Goal: Obtain resource: Download file/media

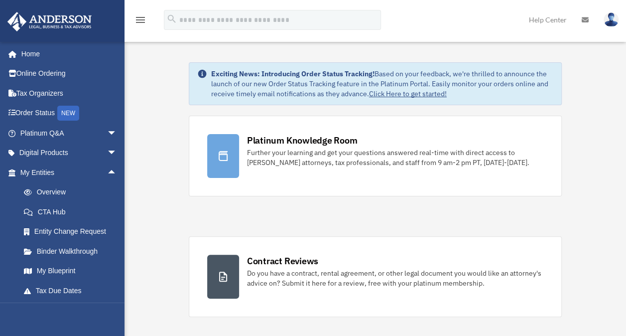
scroll to position [98, 0]
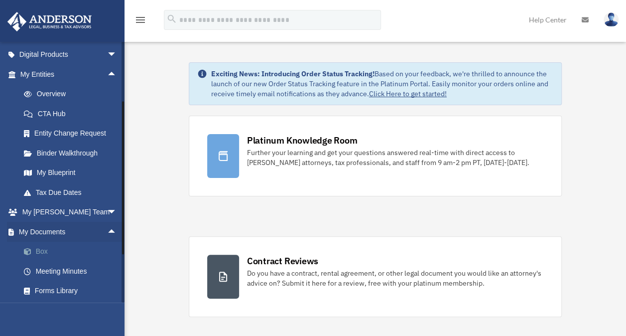
click at [39, 250] on link "Box" at bounding box center [73, 252] width 118 height 20
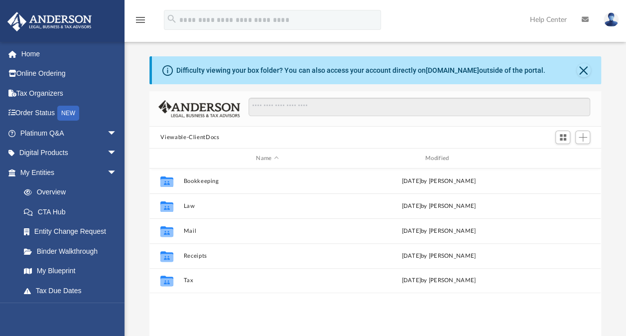
scroll to position [219, 443]
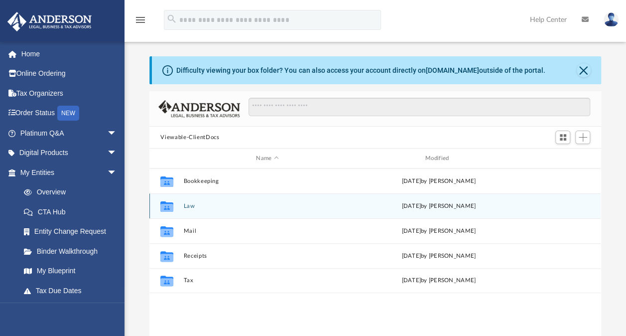
click at [197, 207] on button "Law" at bounding box center [267, 206] width 167 height 6
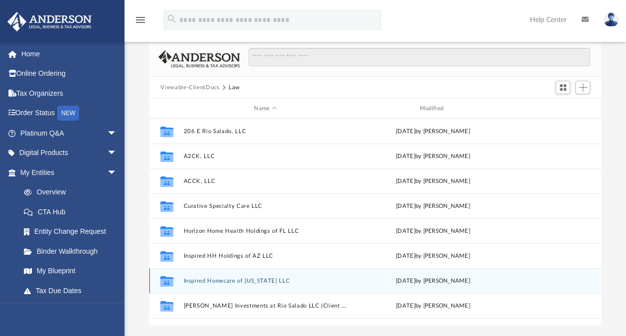
scroll to position [0, 0]
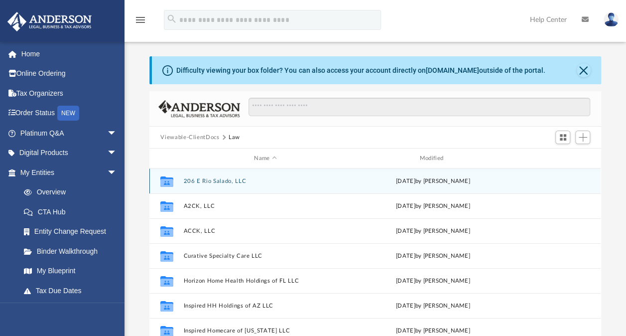
click at [196, 177] on div "Collaborated Folder 206 E Rio Salado, LLC Fri Aug 22 2025 by Heather Reynolds" at bounding box center [374, 180] width 451 height 25
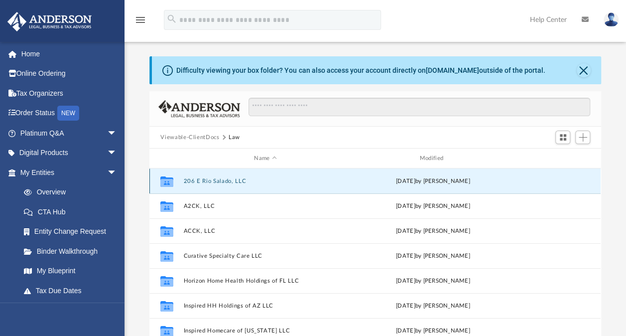
click at [193, 178] on button "206 E Rio Salado, LLC" at bounding box center [265, 181] width 163 height 6
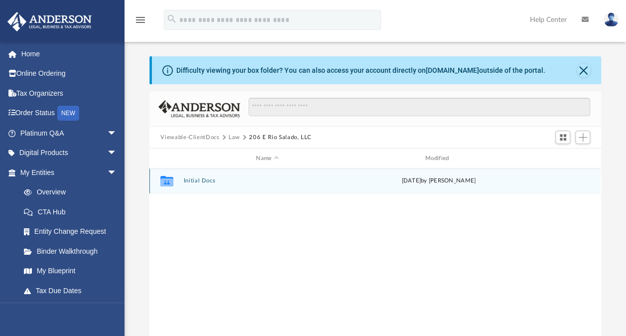
click at [193, 177] on button "Initial Docs" at bounding box center [267, 180] width 167 height 6
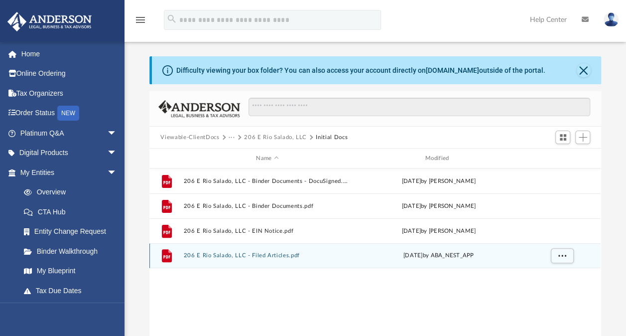
click at [222, 254] on button "206 E Rio Salado, LLC - Filed Articles.pdf" at bounding box center [267, 255] width 167 height 6
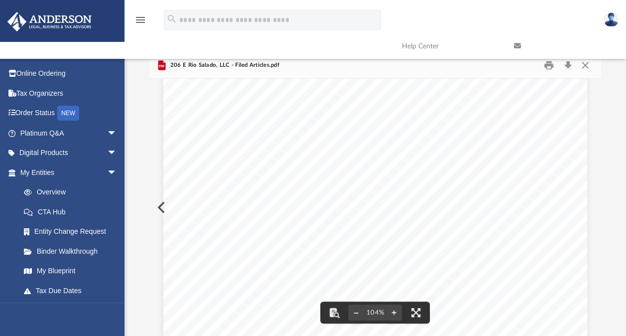
scroll to position [199, 0]
drag, startPoint x: 211, startPoint y: 167, endPoint x: 280, endPoint y: 170, distance: 69.3
click at [280, 170] on div "Page 1" at bounding box center [375, 161] width 424 height 548
click at [245, 168] on div "Page 1" at bounding box center [375, 161] width 424 height 548
drag, startPoint x: 200, startPoint y: 162, endPoint x: 233, endPoint y: 162, distance: 32.9
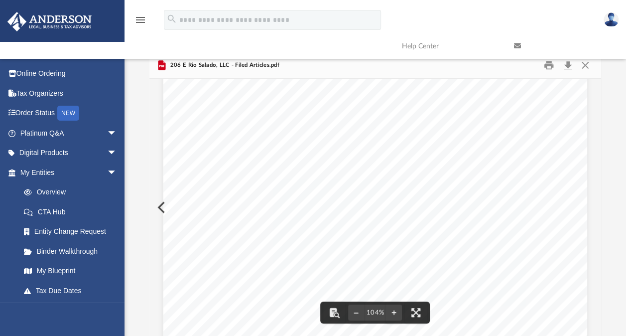
click at [233, 162] on div "Page 1" at bounding box center [375, 161] width 424 height 548
click at [266, 175] on div "Page 1" at bounding box center [375, 161] width 424 height 548
click at [242, 257] on div "Page 1" at bounding box center [375, 261] width 424 height 548
click at [565, 71] on button "Download" at bounding box center [568, 65] width 18 height 15
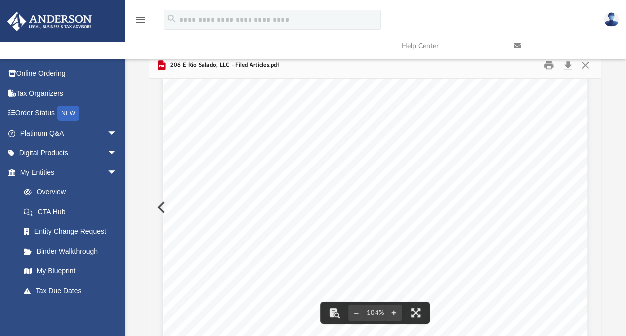
click at [583, 65] on link at bounding box center [562, 45] width 112 height 39
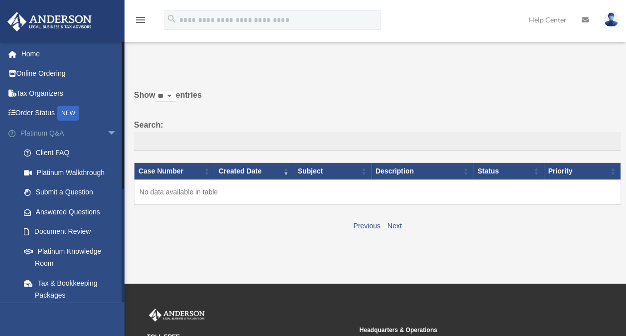
click at [107, 135] on span "arrow_drop_down" at bounding box center [117, 133] width 20 height 20
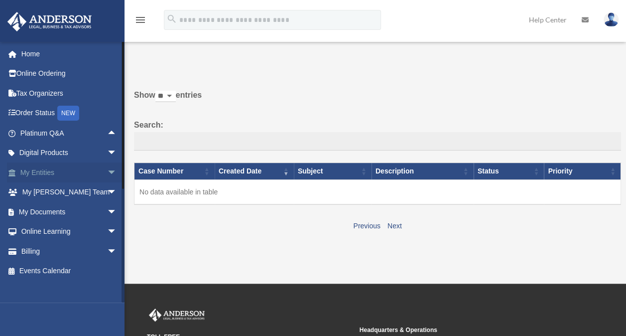
click at [107, 174] on span "arrow_drop_down" at bounding box center [117, 172] width 20 height 20
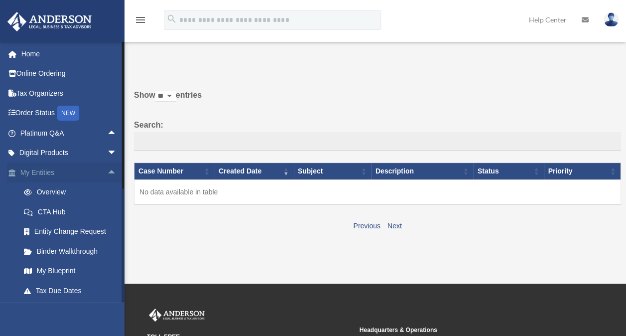
click at [107, 171] on span "arrow_drop_up" at bounding box center [117, 172] width 20 height 20
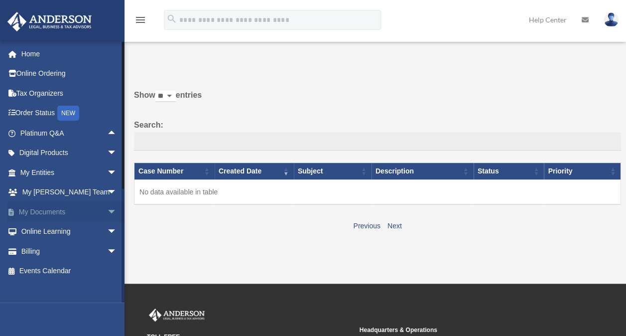
click at [107, 209] on span "arrow_drop_down" at bounding box center [117, 212] width 20 height 20
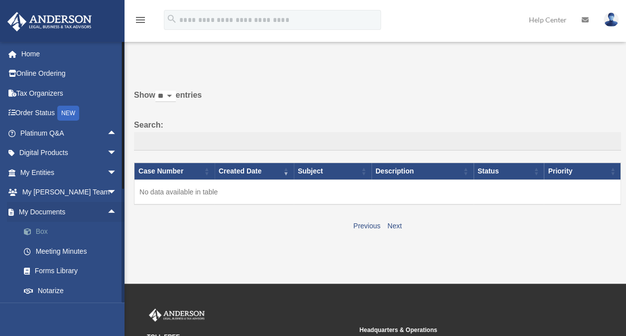
click at [44, 226] on link "Box" at bounding box center [73, 232] width 118 height 20
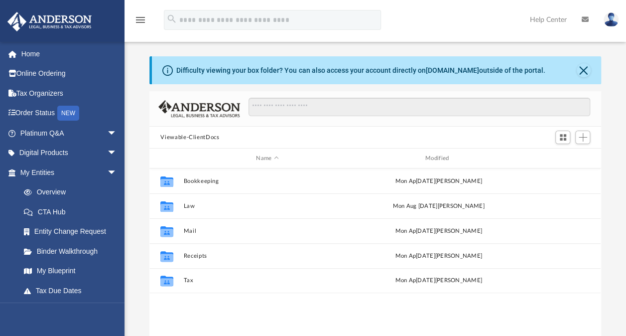
scroll to position [219, 443]
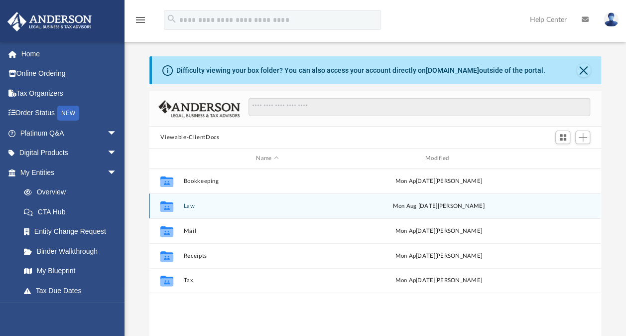
click at [185, 206] on button "Law" at bounding box center [267, 206] width 167 height 6
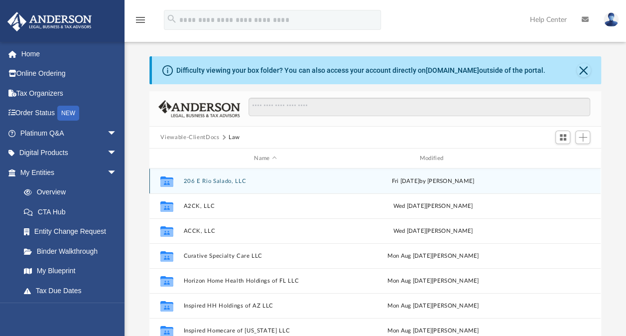
click at [199, 182] on button "206 E Rio Salado, LLC" at bounding box center [265, 181] width 163 height 6
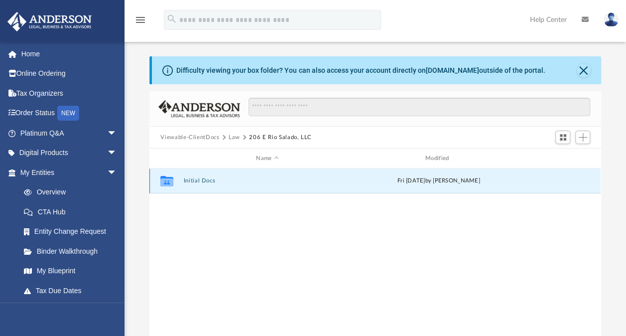
click at [199, 182] on button "Initial Docs" at bounding box center [267, 180] width 167 height 6
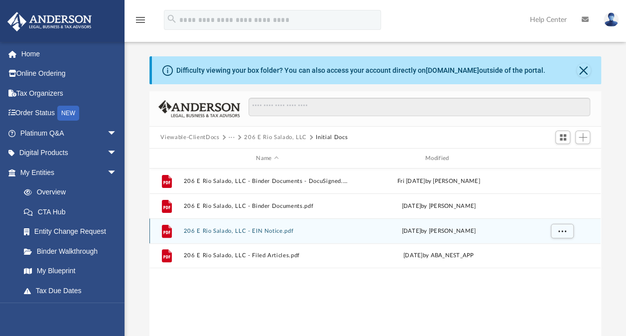
click at [198, 230] on button "206 E Rio Salado, LLC - EIN Notice.pdf" at bounding box center [267, 231] width 167 height 6
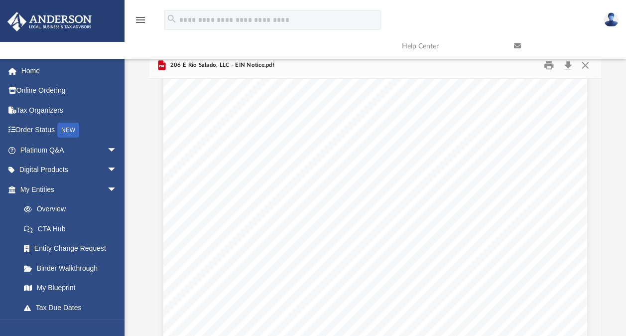
scroll to position [2560, 0]
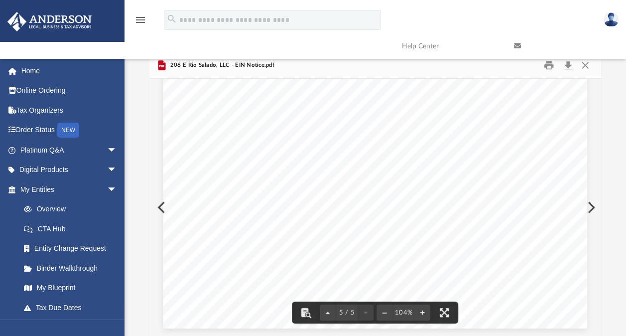
click at [163, 206] on div "                                       …" at bounding box center [375, 54] width 424 height 548
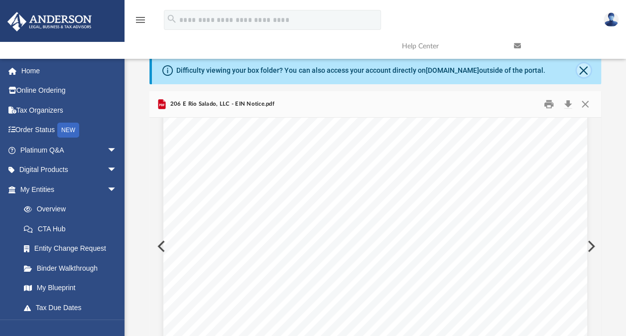
click at [578, 68] on button "Close" at bounding box center [584, 70] width 14 height 14
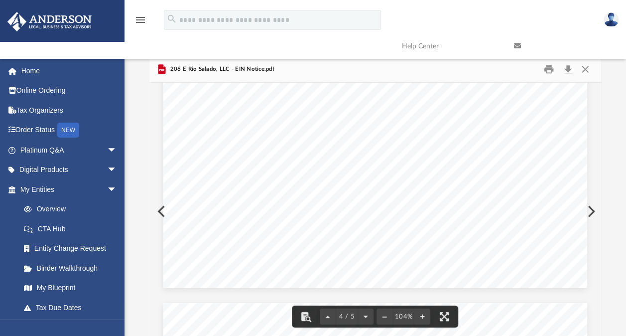
scroll to position [1962, 0]
click at [579, 62] on link at bounding box center [562, 45] width 112 height 39
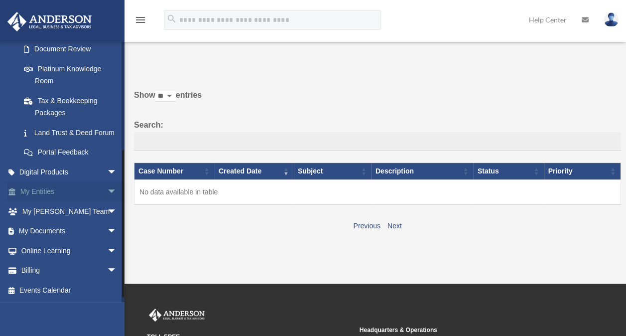
scroll to position [194, 0]
click at [107, 228] on span "arrow_drop_down" at bounding box center [117, 231] width 20 height 20
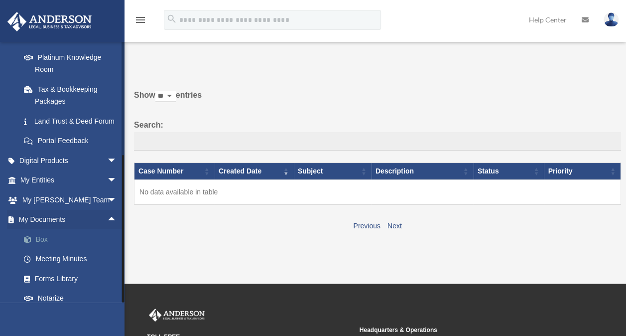
click at [42, 248] on link "Box" at bounding box center [73, 239] width 118 height 20
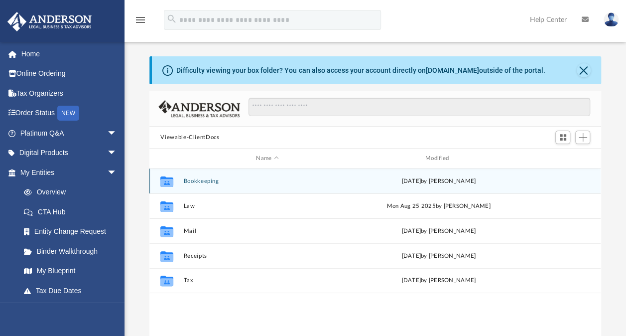
scroll to position [219, 443]
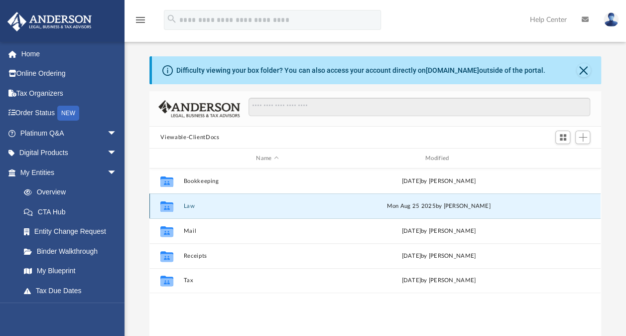
click at [187, 205] on button "Law" at bounding box center [267, 206] width 167 height 6
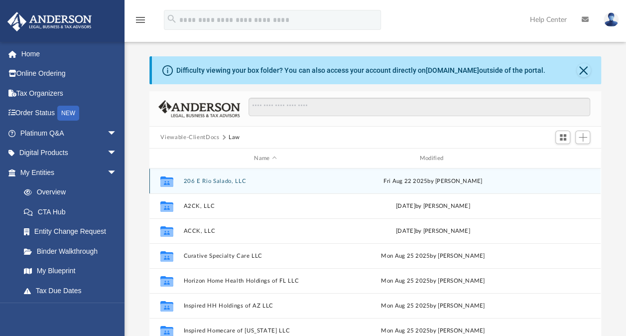
click at [196, 181] on button "206 E Rio Salado, LLC" at bounding box center [265, 181] width 163 height 6
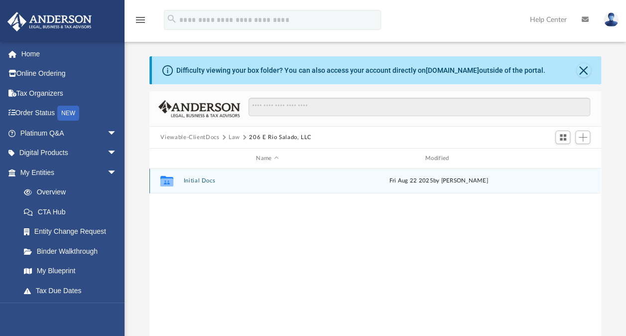
click at [198, 177] on button "Initial Docs" at bounding box center [267, 180] width 167 height 6
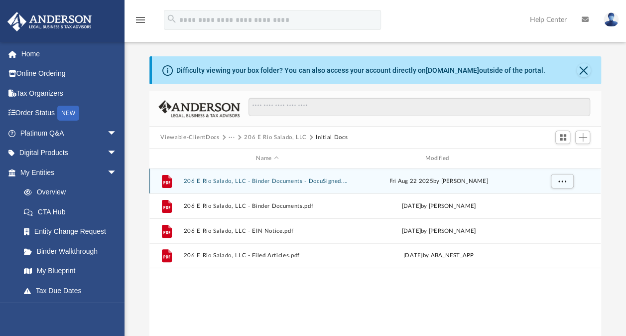
click at [227, 179] on button "206 E Rio Salado, LLC - Binder Documents - DocuSigned.pdf" at bounding box center [267, 181] width 167 height 6
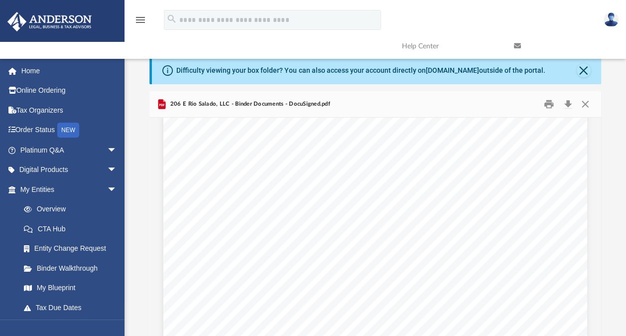
scroll to position [29280, 0]
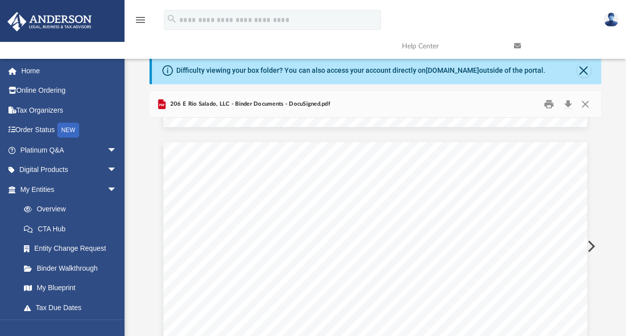
click at [373, 270] on span "$____________________" at bounding box center [381, 269] width 87 height 8
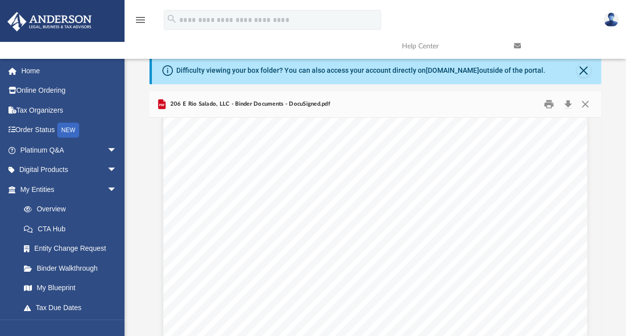
scroll to position [26342, 0]
click at [593, 244] on button "Preview" at bounding box center [590, 246] width 22 height 28
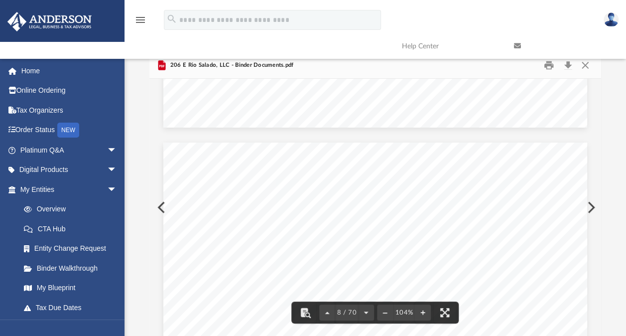
scroll to position [3885, 0]
click at [592, 208] on button "Preview" at bounding box center [590, 207] width 22 height 28
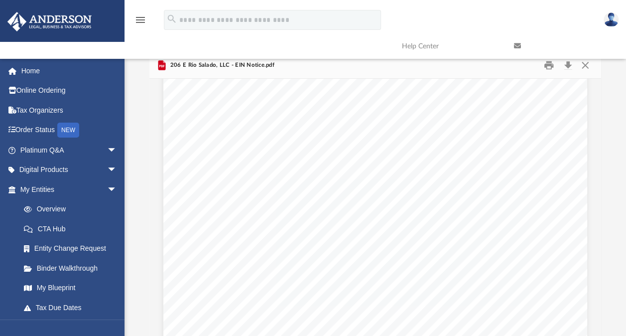
scroll to position [0, 0]
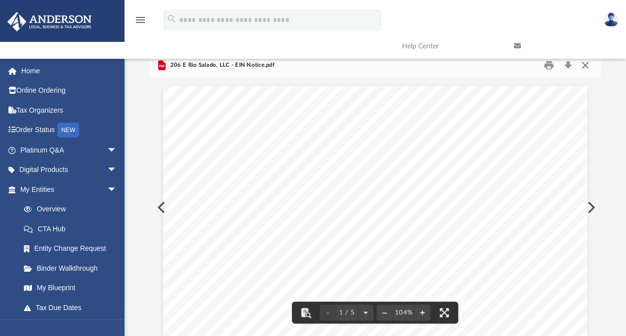
click at [587, 70] on button "Close" at bounding box center [585, 65] width 18 height 15
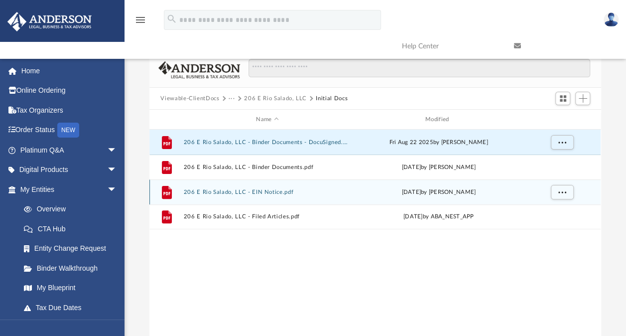
click at [224, 193] on button "206 E Rio Salado, LLC - EIN Notice.pdf" at bounding box center [267, 192] width 167 height 6
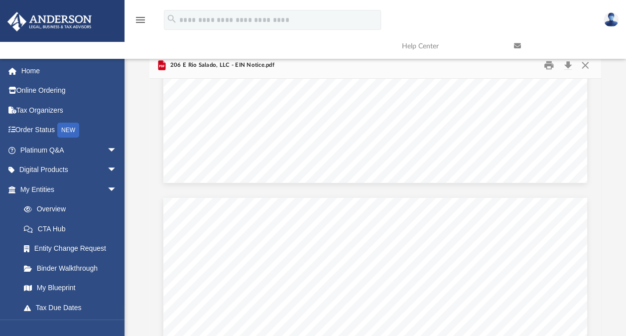
scroll to position [1594, 0]
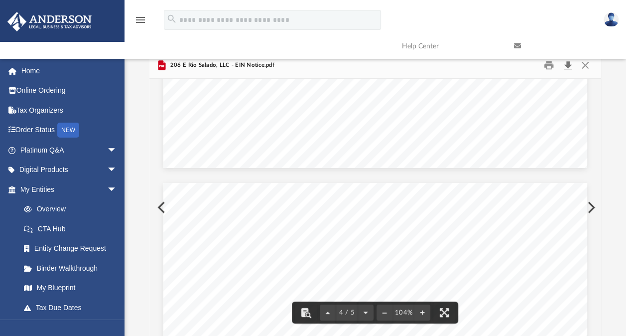
click at [568, 67] on button "Download" at bounding box center [568, 65] width 18 height 15
